Goal: Check status: Check status

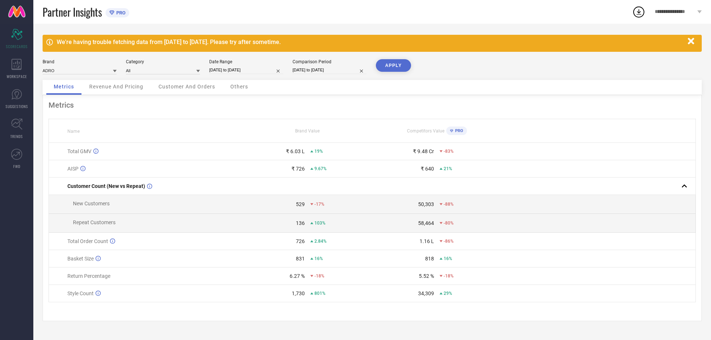
click at [234, 69] on input "[DATE] to [DATE]" at bounding box center [246, 70] width 74 height 8
select select "8"
select select "2025"
select select "9"
select select "2025"
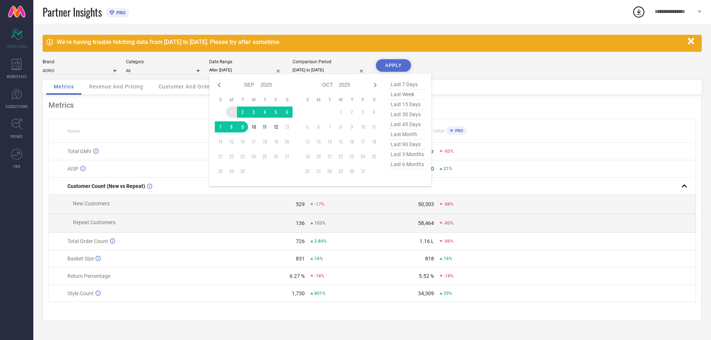
click at [230, 113] on td "1" at bounding box center [231, 112] width 11 height 11
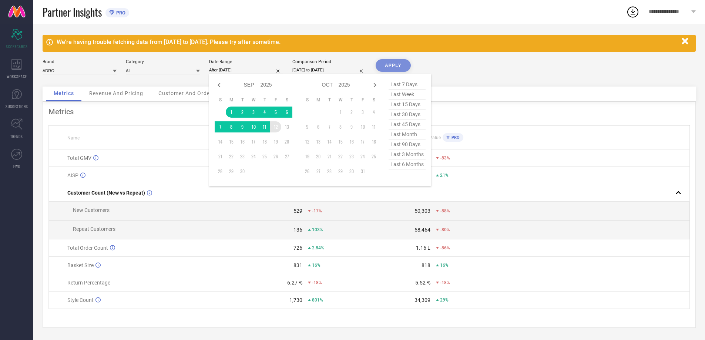
type input "[DATE] to [DATE]"
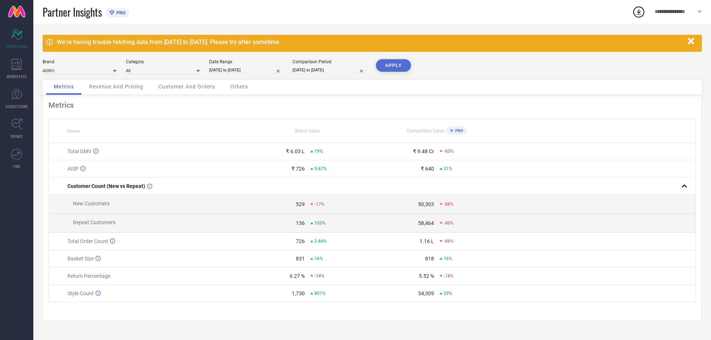
click at [392, 68] on button "APPLY" at bounding box center [393, 65] width 35 height 13
